Goal: Task Accomplishment & Management: Use online tool/utility

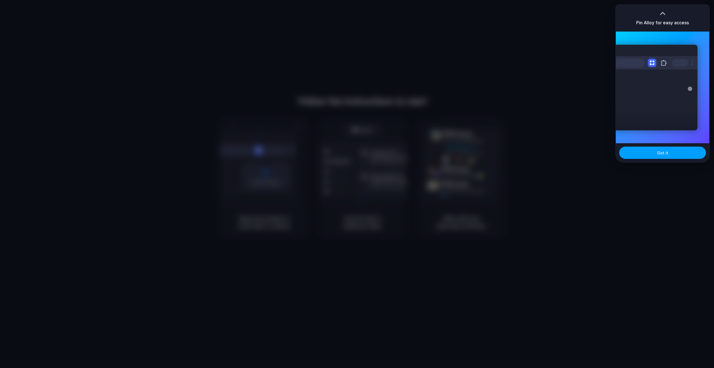
click at [665, 153] on span "Got it" at bounding box center [662, 153] width 11 height 6
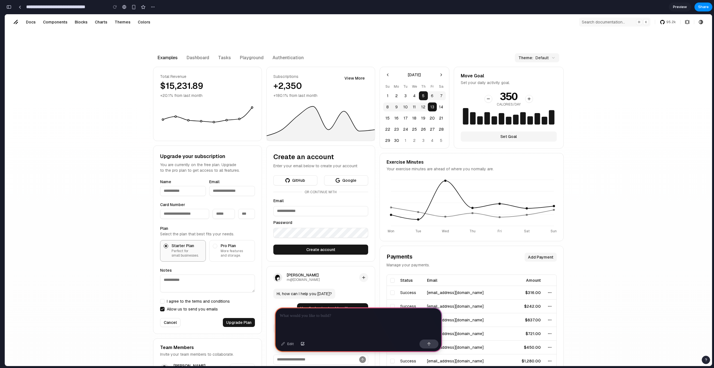
scroll to position [115, 0]
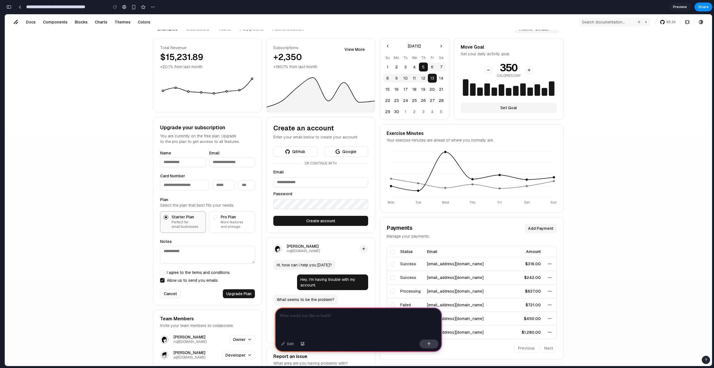
click at [296, 152] on button "GitHub" at bounding box center [295, 151] width 44 height 10
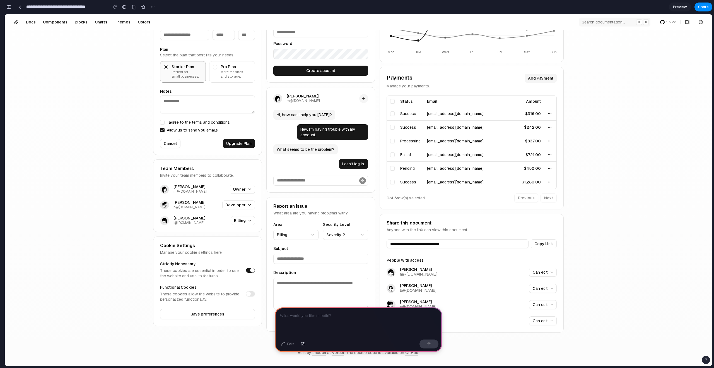
click at [334, 315] on p at bounding box center [358, 315] width 157 height 7
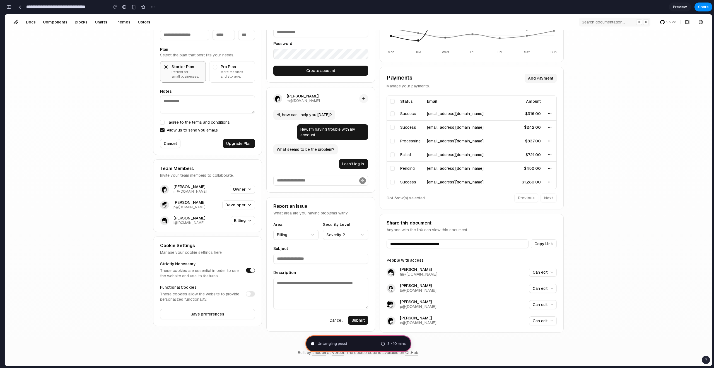
type input "**********"
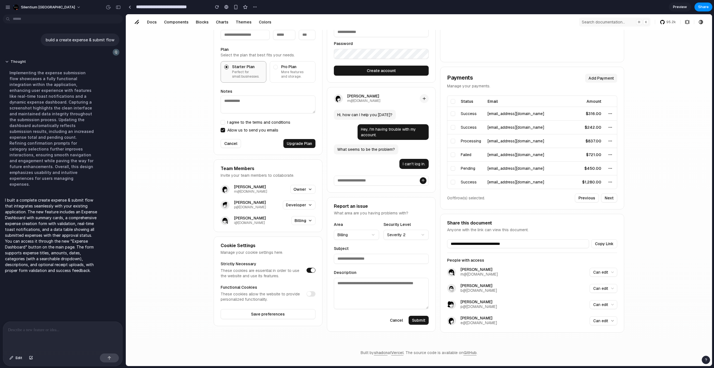
scroll to position [0, 0]
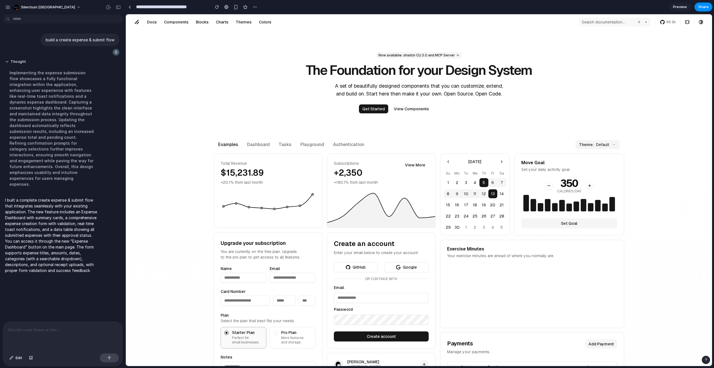
click at [412, 112] on link "View Components" at bounding box center [411, 108] width 42 height 9
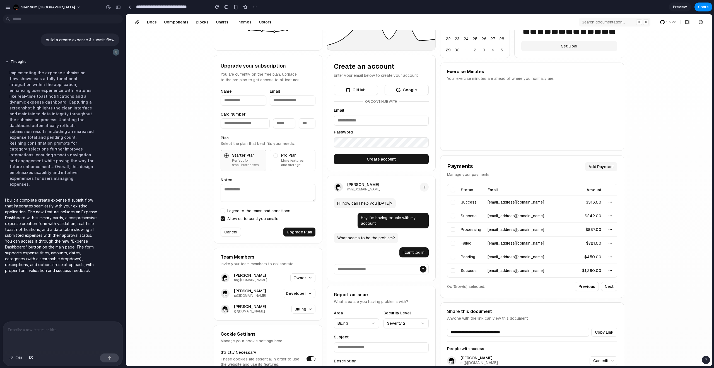
scroll to position [266, 0]
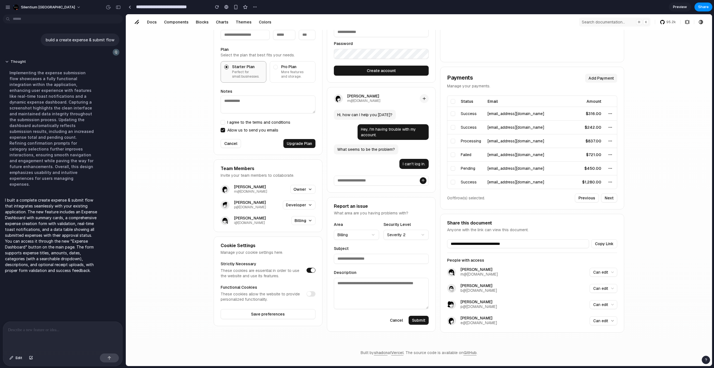
click at [418, 321] on button "Submit" at bounding box center [419, 319] width 20 height 9
click at [630, 361] on div "Built by shadcn at Vercel . The source code is available on GitHub ." at bounding box center [418, 352] width 573 height 27
click at [603, 244] on button "Copy Link" at bounding box center [604, 243] width 26 height 9
click at [276, 335] on div "Total Revenue $15,231.89 +20.1% from last month Subscriptions +2,350 +180.1% fr…" at bounding box center [419, 113] width 586 height 451
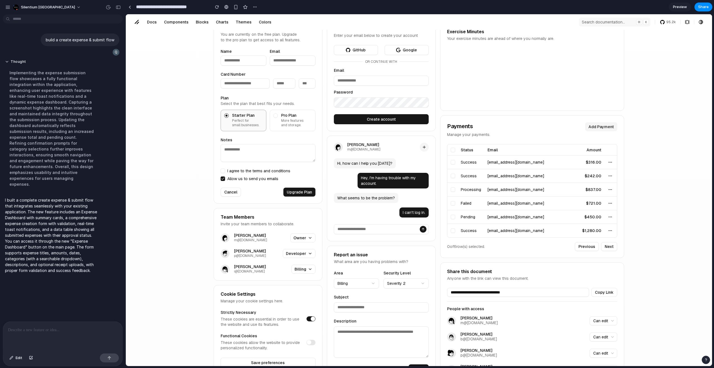
scroll to position [0, 0]
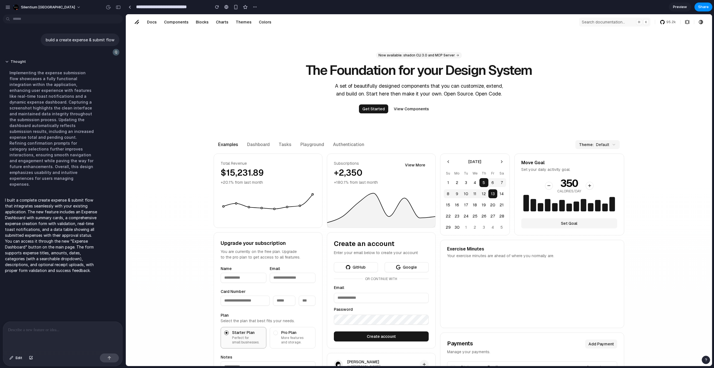
click at [249, 147] on link "Dashboard" at bounding box center [259, 145] width 32 height 8
click at [306, 143] on link "Playground" at bounding box center [312, 145] width 33 height 8
drag, startPoint x: 453, startPoint y: 144, endPoint x: 593, endPoint y: 141, distance: 139.5
click at [485, 144] on div "Examples Dashboard Tasks Playground Authentication" at bounding box center [392, 145] width 357 height 8
drag, startPoint x: 607, startPoint y: 142, endPoint x: 631, endPoint y: 141, distance: 24.0
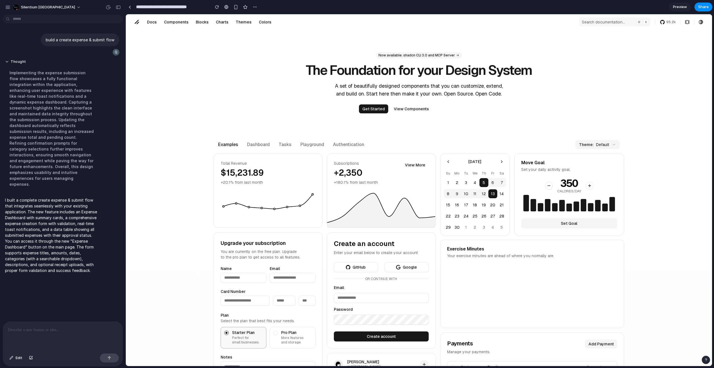
click at [631, 141] on div "Examples Dashboard Tasks Playground Authentication Theme: Default" at bounding box center [419, 145] width 428 height 18
click at [631, 141] on div "Examples Dashboard Tasks Playground Authentication Theme: Default" at bounding box center [419, 145] width 586 height 18
drag, startPoint x: 714, startPoint y: 7, endPoint x: 713, endPoint y: 13, distance: 5.9
click at [714, 7] on header "**********" at bounding box center [420, 7] width 588 height 14
drag, startPoint x: 704, startPoint y: 23, endPoint x: 689, endPoint y: 23, distance: 15.3
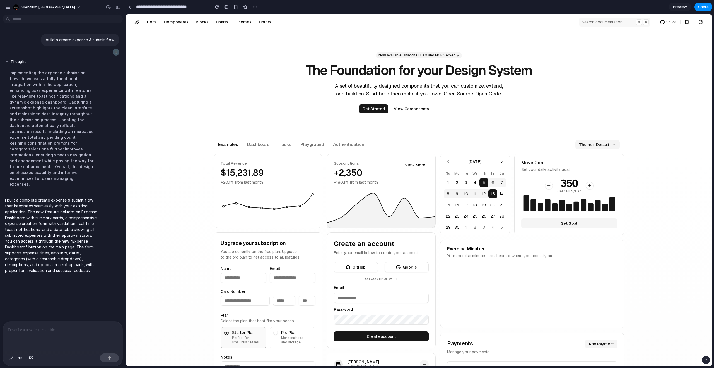
click at [704, 23] on div "Menu Docs Components Blocks Charts Themes Colors Search documentation... ⌘ K 95…" at bounding box center [419, 22] width 586 height 16
click at [683, 23] on button at bounding box center [687, 22] width 9 height 9
drag, startPoint x: 662, startPoint y: 24, endPoint x: 645, endPoint y: 24, distance: 17.0
click at [666, 24] on span "95.2k" at bounding box center [670, 22] width 9 height 4
click at [618, 26] on button "Search documentation... ⌘ K" at bounding box center [614, 22] width 71 height 9
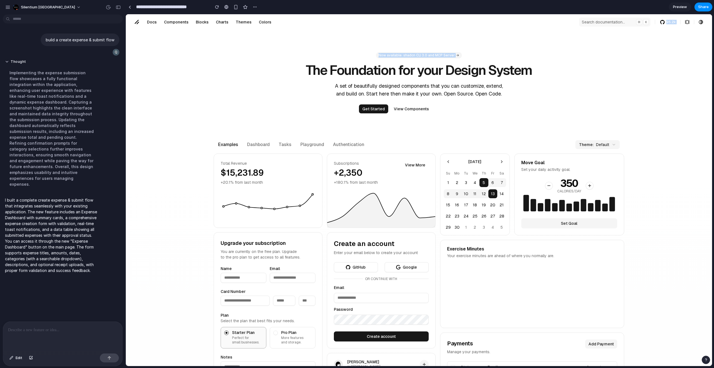
click at [542, 30] on div "Menu Docs Components Blocks Charts Themes Colors Search documentation... ⌘ K 95…" at bounding box center [419, 322] width 586 height 617
drag, startPoint x: 231, startPoint y: 26, endPoint x: 255, endPoint y: 25, distance: 24.3
click at [237, 25] on nav "Docs Components Blocks Charts Themes Colors" at bounding box center [209, 22] width 131 height 9
click at [260, 24] on link "Colors" at bounding box center [264, 22] width 19 height 9
click at [262, 24] on link "Colors" at bounding box center [264, 22] width 19 height 9
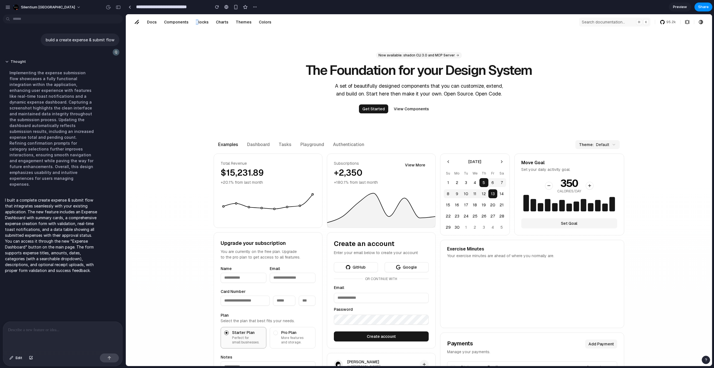
drag, startPoint x: 194, startPoint y: 24, endPoint x: 172, endPoint y: 25, distance: 22.1
click at [193, 25] on link "Blocks" at bounding box center [202, 22] width 20 height 9
drag, startPoint x: 170, startPoint y: 25, endPoint x: 137, endPoint y: 25, distance: 33.2
click at [158, 25] on nav "Docs Components Blocks Charts Themes Colors" at bounding box center [209, 22] width 131 height 9
click at [126, 26] on html "Menu Docs Components Blocks Charts Themes Colors Search documentation... ⌘ K 95…" at bounding box center [419, 322] width 586 height 617
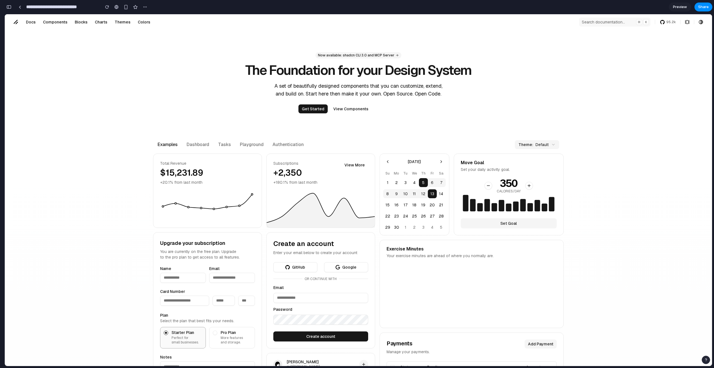
drag, startPoint x: 261, startPoint y: 107, endPoint x: 292, endPoint y: 122, distance: 34.4
click at [266, 110] on div "Now available: shadcn CLI 3.0 and MCP Server The Foundation for your Design Sys…" at bounding box center [358, 83] width 428 height 106
click at [334, 148] on div "Now available: shadcn CLI 3.0 and MCP Server The Foundation for your Design Sys…" at bounding box center [358, 317] width 707 height 575
click at [309, 152] on div "Examples Dashboard Tasks Playground Authentication Theme: Default" at bounding box center [358, 145] width 428 height 18
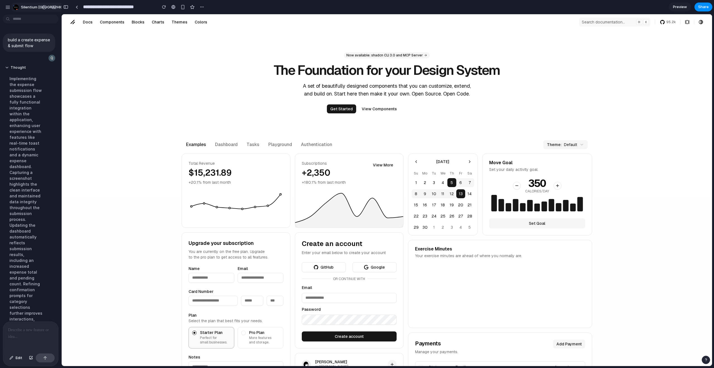
click at [28, 6] on span "Silentium Vietnam" at bounding box center [48, 7] width 54 height 6
click at [65, 5] on div "Settings Invite members Change theme Sign out" at bounding box center [357, 184] width 714 height 368
click at [67, 8] on div "button" at bounding box center [65, 7] width 5 height 4
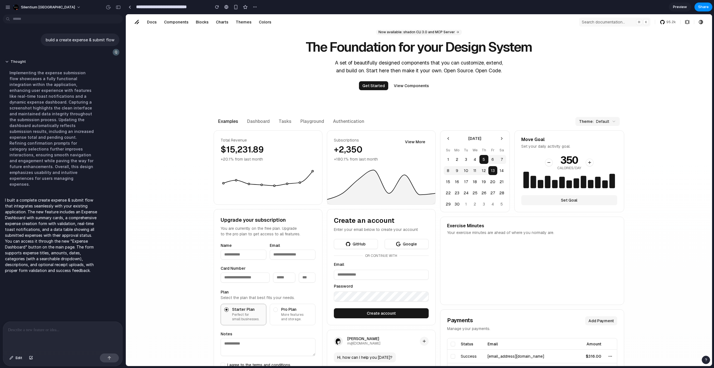
scroll to position [167, 0]
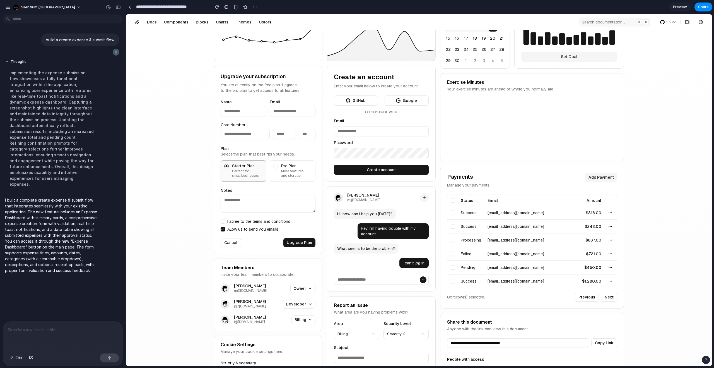
drag, startPoint x: 415, startPoint y: 240, endPoint x: 412, endPoint y: 241, distance: 2.9
click at [414, 240] on div "Hi, how can I help you today? Hey, I'm having trouble with my account. What see…" at bounding box center [381, 238] width 95 height 59
drag, startPoint x: 293, startPoint y: 245, endPoint x: 297, endPoint y: 245, distance: 4.8
click at [293, 245] on button "Upgrade Plan" at bounding box center [299, 242] width 32 height 9
click at [444, 288] on div "Status Email Amount success ken99@example.com $316.00 success Abe45@example.com…" at bounding box center [532, 247] width 184 height 107
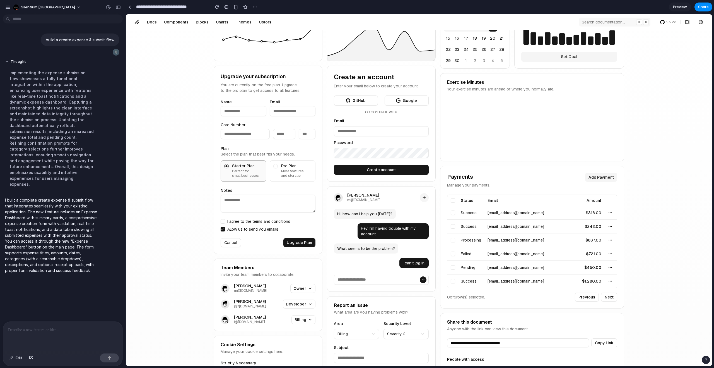
click at [424, 282] on input at bounding box center [381, 279] width 95 height 10
click at [451, 266] on button "button" at bounding box center [453, 267] width 4 height 4
click at [451, 267] on button "button" at bounding box center [453, 267] width 4 height 4
click at [397, 277] on input at bounding box center [381, 279] width 95 height 10
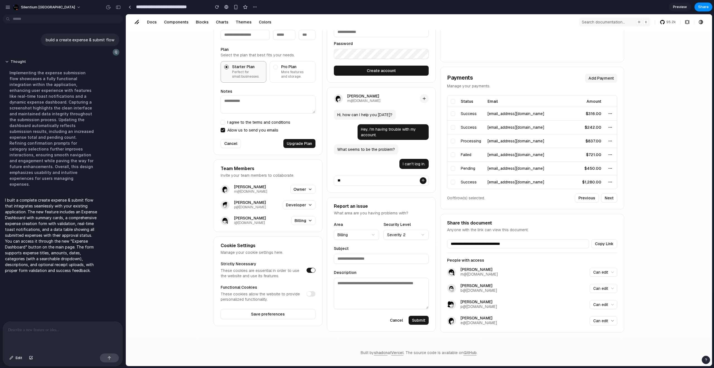
type input "**"
click at [420, 177] on button "submit" at bounding box center [423, 180] width 7 height 7
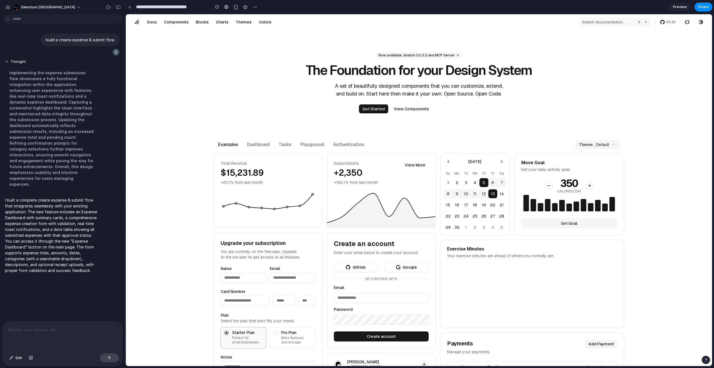
scroll to position [0, 0]
click at [408, 108] on link "View Components" at bounding box center [411, 108] width 42 height 9
click at [451, 55] on link "Now available: shadcn CLI 3.0 and MCP Server" at bounding box center [419, 55] width 86 height 6
click at [607, 133] on div "Now available: shadcn CLI 3.0 and MCP Server The Foundation for your Design Sys…" at bounding box center [419, 83] width 428 height 106
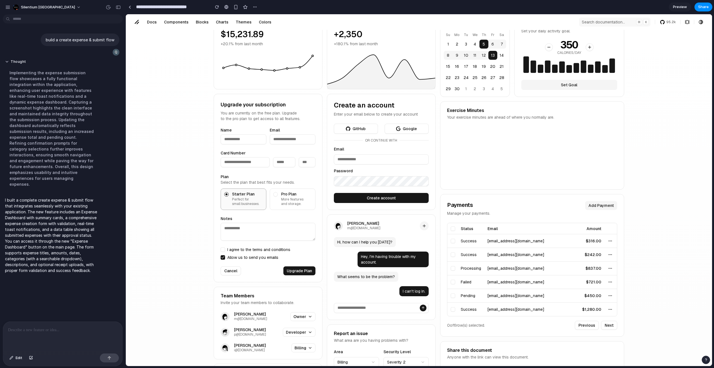
scroll to position [167, 0]
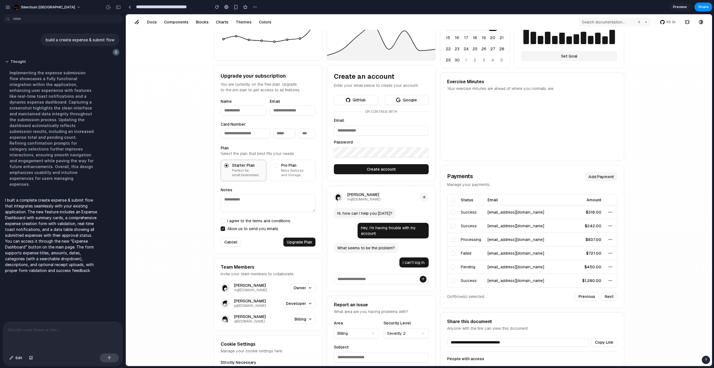
click at [395, 173] on button "Create account" at bounding box center [381, 169] width 95 height 10
click at [393, 226] on div "Hey, I'm having trouble with my account." at bounding box center [393, 231] width 71 height 16
drag, startPoint x: 403, startPoint y: 255, endPoint x: 420, endPoint y: 277, distance: 27.6
click at [409, 264] on div "Hi, how can I help you today? Hey, I'm having trouble with my account. What see…" at bounding box center [381, 237] width 95 height 59
drag, startPoint x: 423, startPoint y: 282, endPoint x: 426, endPoint y: 286, distance: 5.3
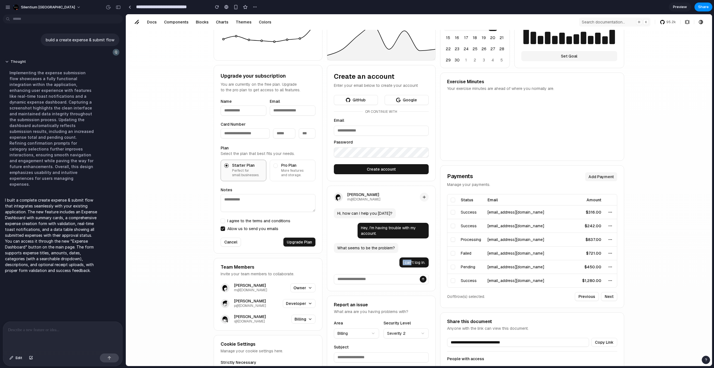
click at [423, 282] on form at bounding box center [381, 279] width 95 height 10
drag, startPoint x: 426, startPoint y: 286, endPoint x: 431, endPoint y: 286, distance: 4.7
click at [426, 287] on div "Sofia Davis m@example.com Hi, how can I help you today? Hey, I'm having trouble…" at bounding box center [381, 237] width 109 height 105
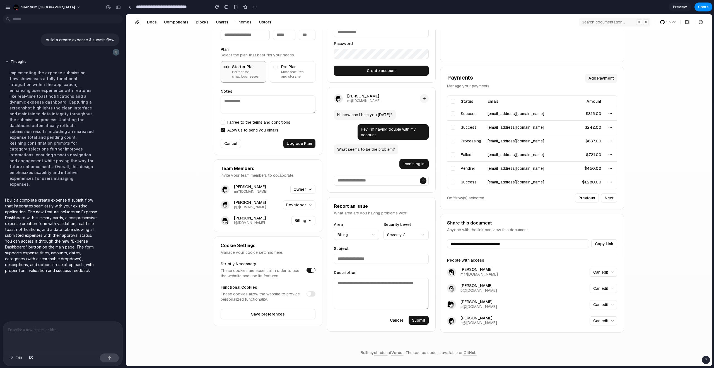
click at [414, 323] on button "Submit" at bounding box center [419, 319] width 20 height 9
drag, startPoint x: 295, startPoint y: 316, endPoint x: 289, endPoint y: 314, distance: 6.9
click at [290, 314] on button "Save preferences" at bounding box center [268, 314] width 95 height 10
drag, startPoint x: 274, startPoint y: 302, endPoint x: 276, endPoint y: 299, distance: 3.3
click at [275, 301] on div "Cookie Settings Manage your cookie settings here. Strictly Necessary These cook…" at bounding box center [268, 281] width 109 height 90
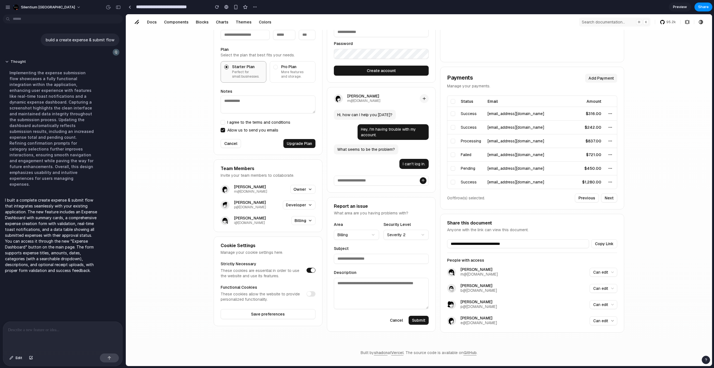
click at [298, 223] on button "Billing" at bounding box center [303, 220] width 24 height 9
drag, startPoint x: 297, startPoint y: 190, endPoint x: 297, endPoint y: 175, distance: 14.8
click at [298, 186] on div "Sofia Davis m@example.com Owner Jackson Lee p@example.com Developer Isabella Ng…" at bounding box center [268, 205] width 108 height 40
click at [297, 171] on div "Team Members Invite your team members to collaborate." at bounding box center [268, 172] width 108 height 12
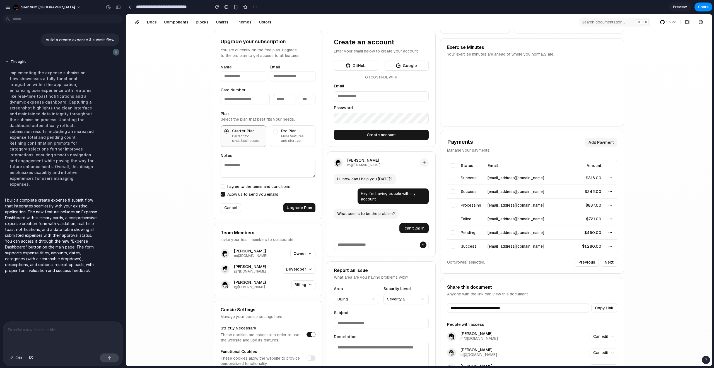
click at [297, 185] on div "Name Email Card Number Plan Select the plan that best fits your needs. Starter …" at bounding box center [268, 130] width 95 height 131
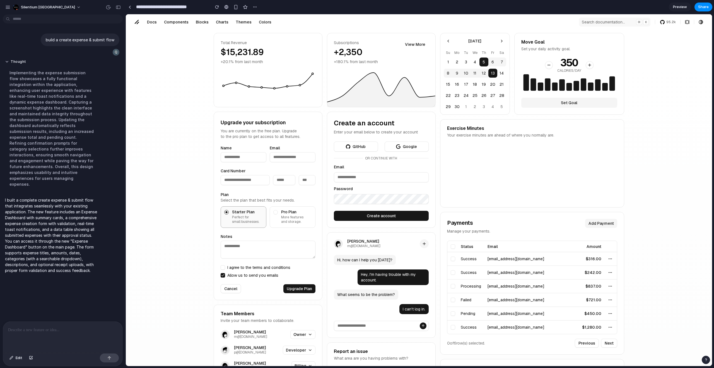
click at [286, 216] on div "Pro Plan More features and storage." at bounding box center [296, 217] width 31 height 14
click at [278, 214] on Plan "Pro Plan More features and storage." at bounding box center [275, 212] width 4 height 4
click at [288, 166] on div "Name Email Card Number Plan Select the plan that best fits your needs. Starter …" at bounding box center [268, 211] width 95 height 131
click at [284, 158] on input "Email" at bounding box center [293, 157] width 46 height 10
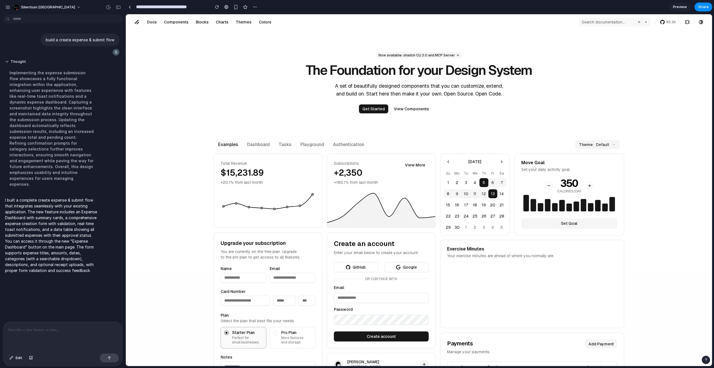
drag, startPoint x: 234, startPoint y: 59, endPoint x: 237, endPoint y: 55, distance: 5.2
click at [234, 59] on div "Now available: shadcn CLI 3.0 and MCP Server The Foundation for your Design Sys…" at bounding box center [419, 83] width 428 height 106
click at [243, 99] on div "Now available: shadcn CLI 3.0 and MCP Server The Foundation for your Design Sys…" at bounding box center [419, 83] width 428 height 106
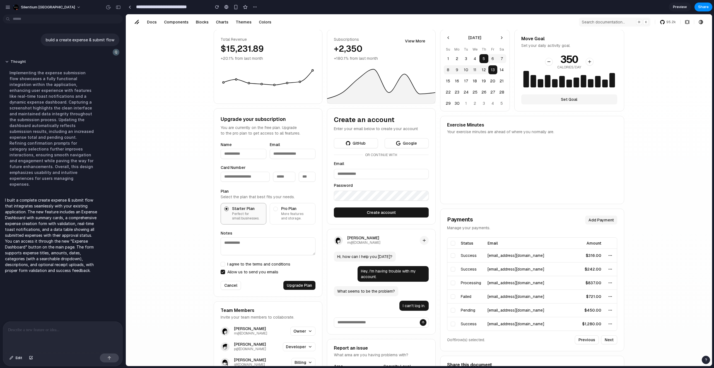
scroll to position [158, 0]
